Goal: Navigation & Orientation: Find specific page/section

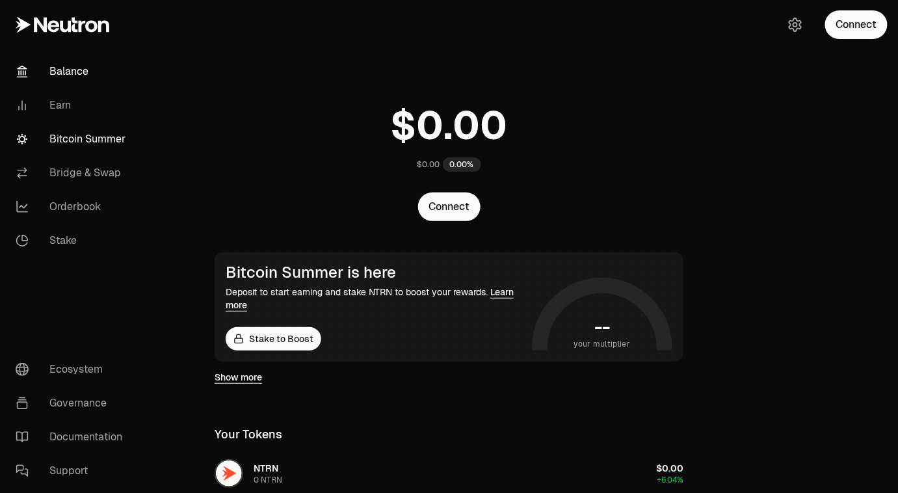
click at [107, 134] on link "Bitcoin Summer" at bounding box center [72, 139] width 135 height 34
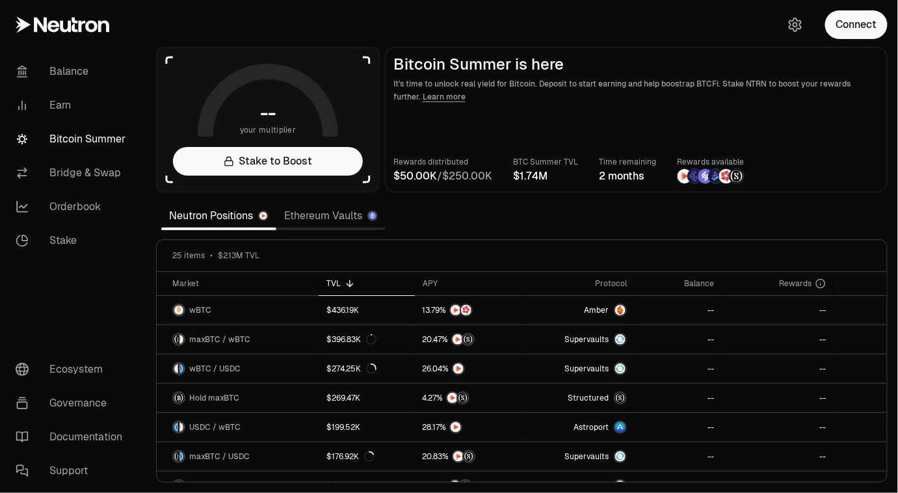
click at [328, 217] on link "Ethereum Vaults" at bounding box center [330, 216] width 109 height 26
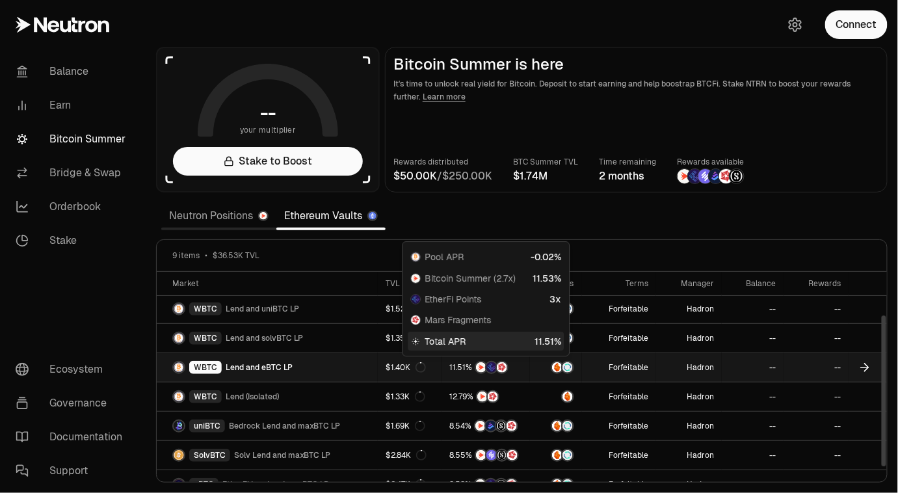
scroll to position [74, 0]
